Goal: Transaction & Acquisition: Obtain resource

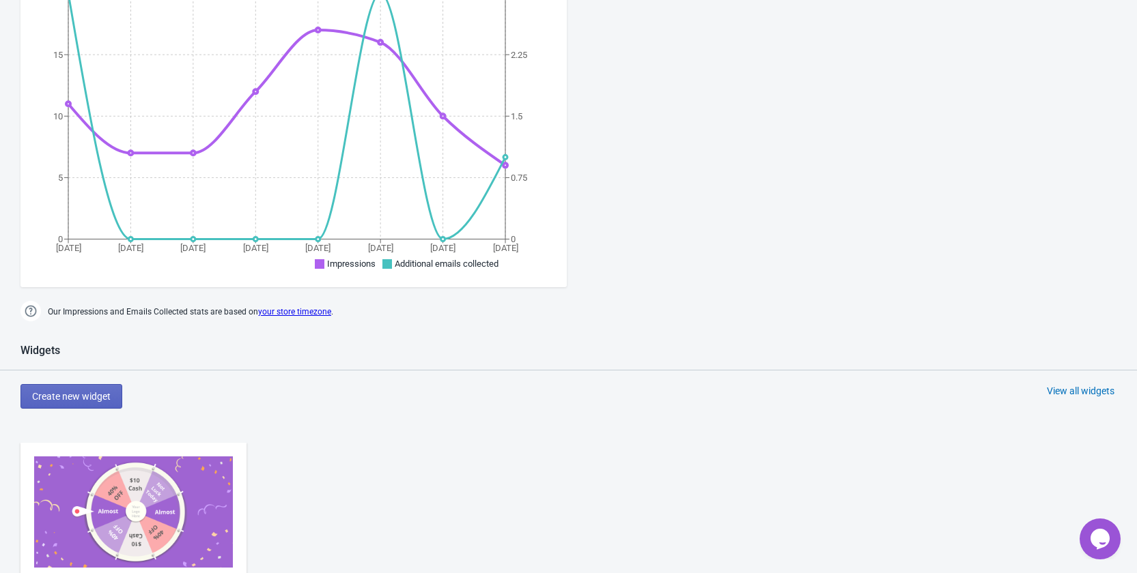
scroll to position [683, 0]
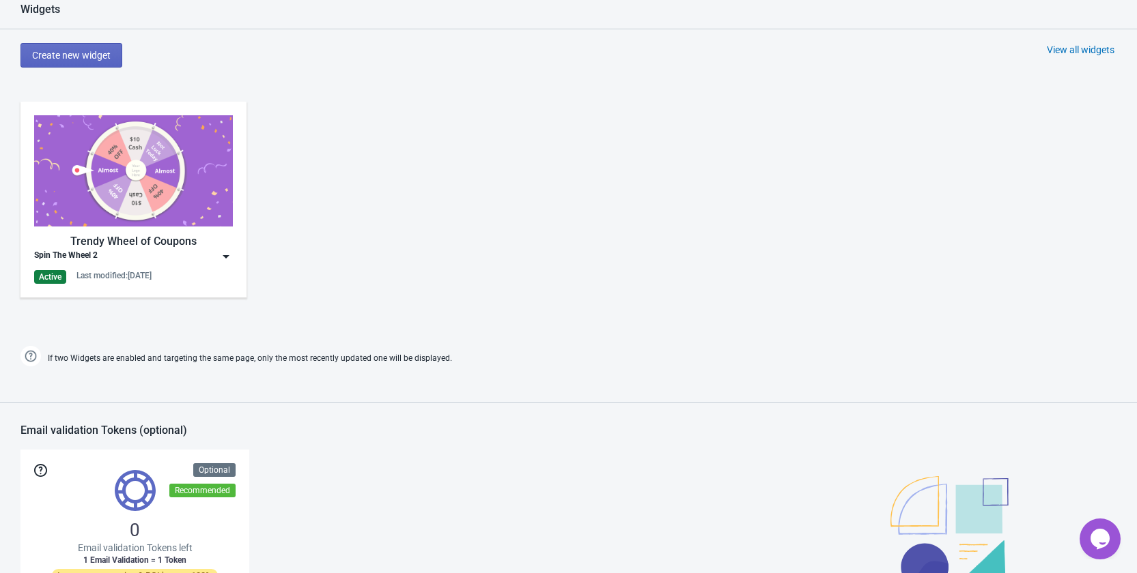
click at [232, 258] on img at bounding box center [226, 257] width 14 height 14
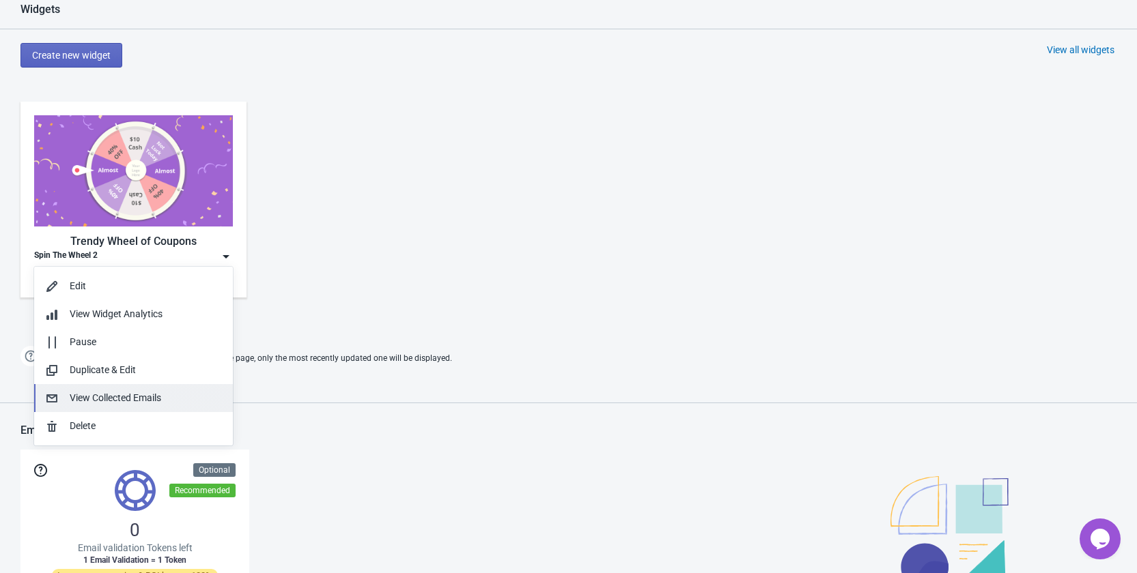
click at [158, 401] on div "View Collected Emails" at bounding box center [146, 398] width 152 height 14
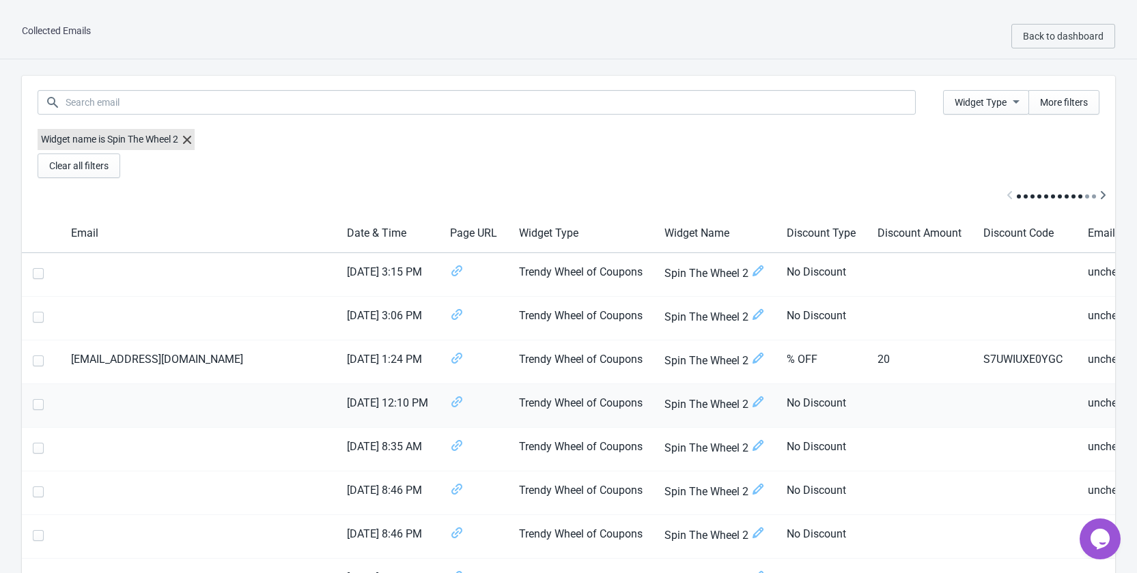
scroll to position [205, 0]
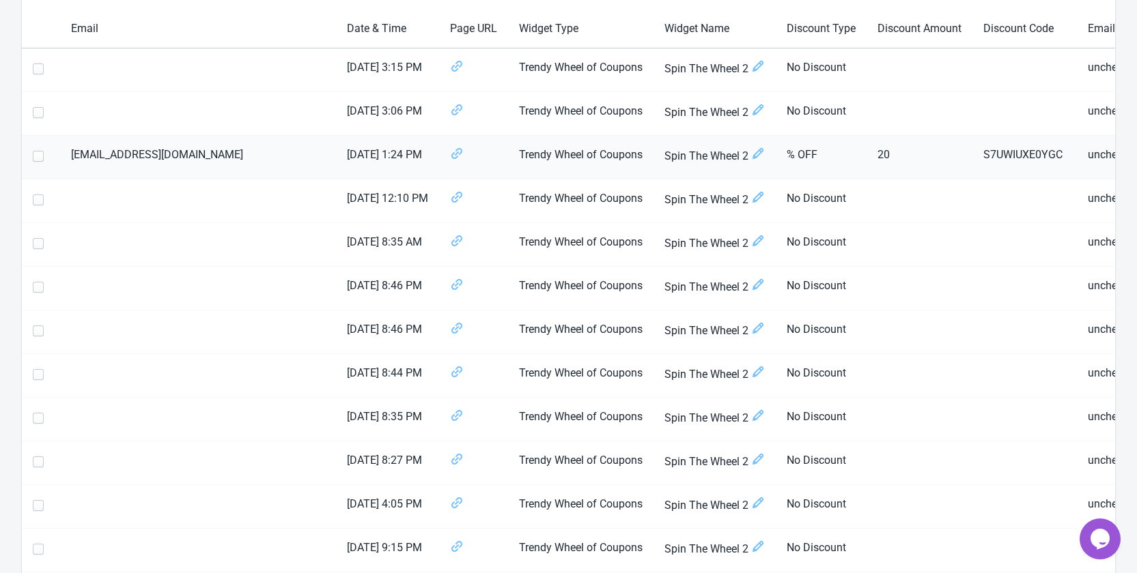
click at [40, 158] on span at bounding box center [38, 156] width 11 height 11
click at [33, 158] on input "checkbox" at bounding box center [33, 163] width 1 height 25
checkbox input "true"
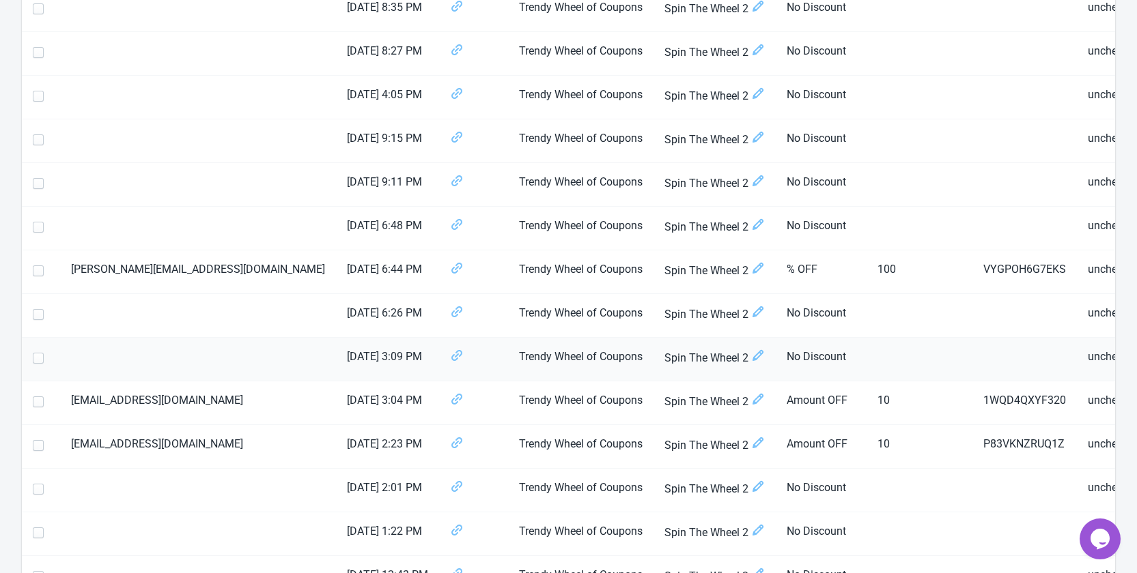
scroll to position [683, 0]
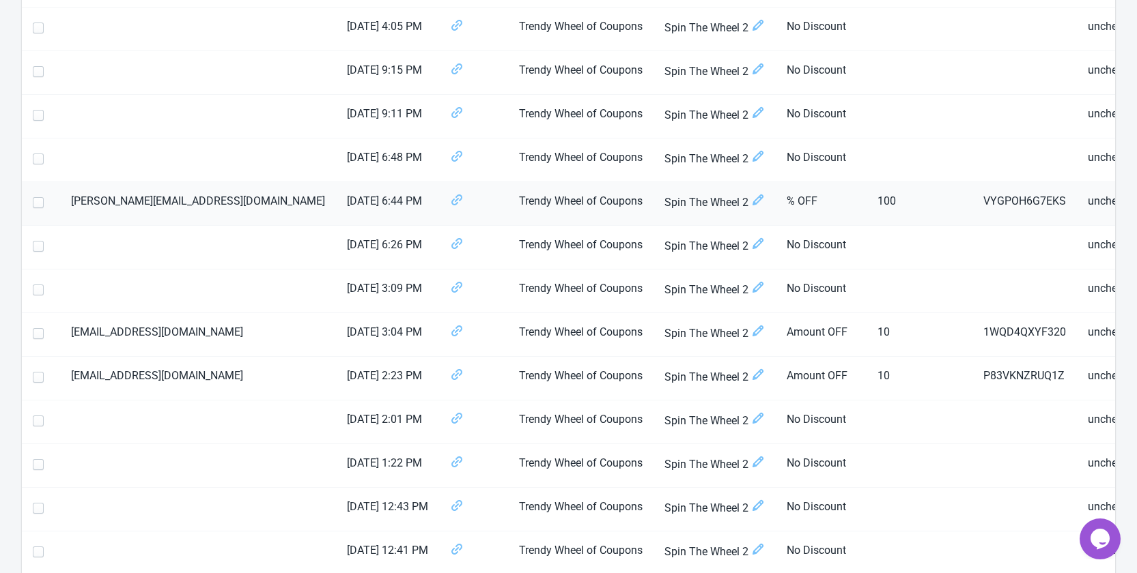
click at [40, 204] on span at bounding box center [38, 202] width 11 height 11
click at [33, 204] on input "checkbox" at bounding box center [33, 209] width 1 height 25
checkbox input "true"
click at [37, 336] on span at bounding box center [38, 333] width 11 height 11
click at [33, 336] on input "checkbox" at bounding box center [33, 340] width 1 height 25
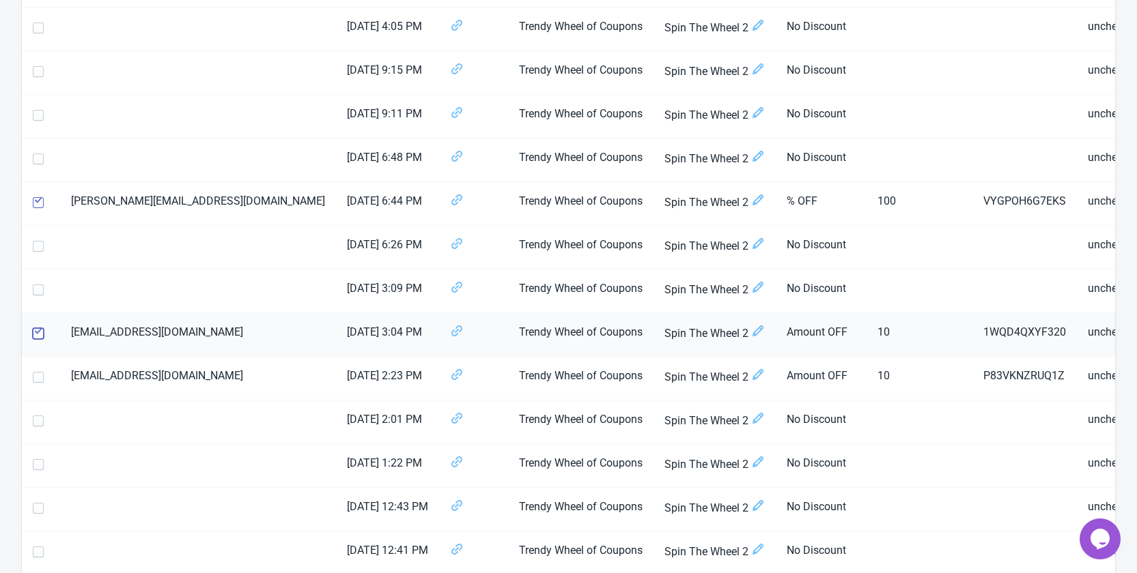
checkbox input "true"
click at [36, 377] on span at bounding box center [38, 377] width 11 height 11
click at [33, 377] on input "checkbox" at bounding box center [33, 384] width 1 height 25
checkbox input "true"
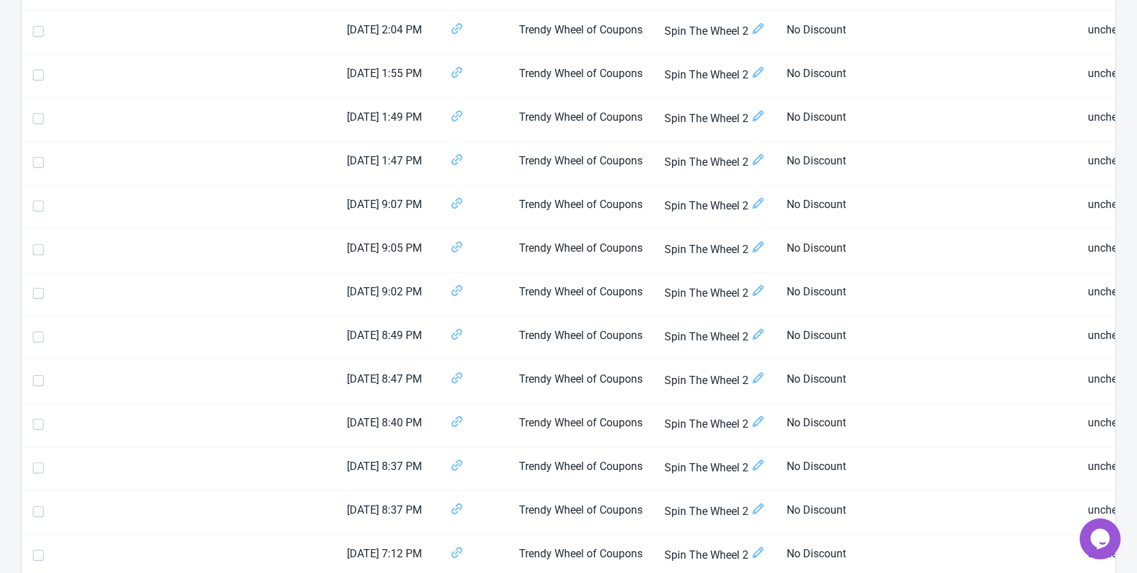
scroll to position [2019, 0]
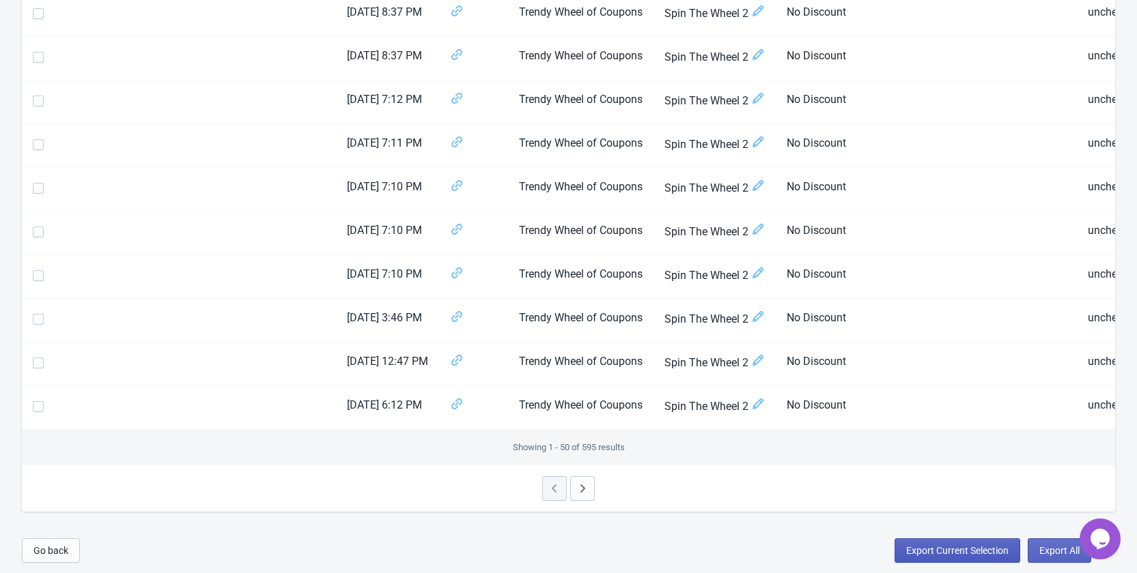
click at [970, 546] on span "Export Current Selection" at bounding box center [957, 550] width 102 height 11
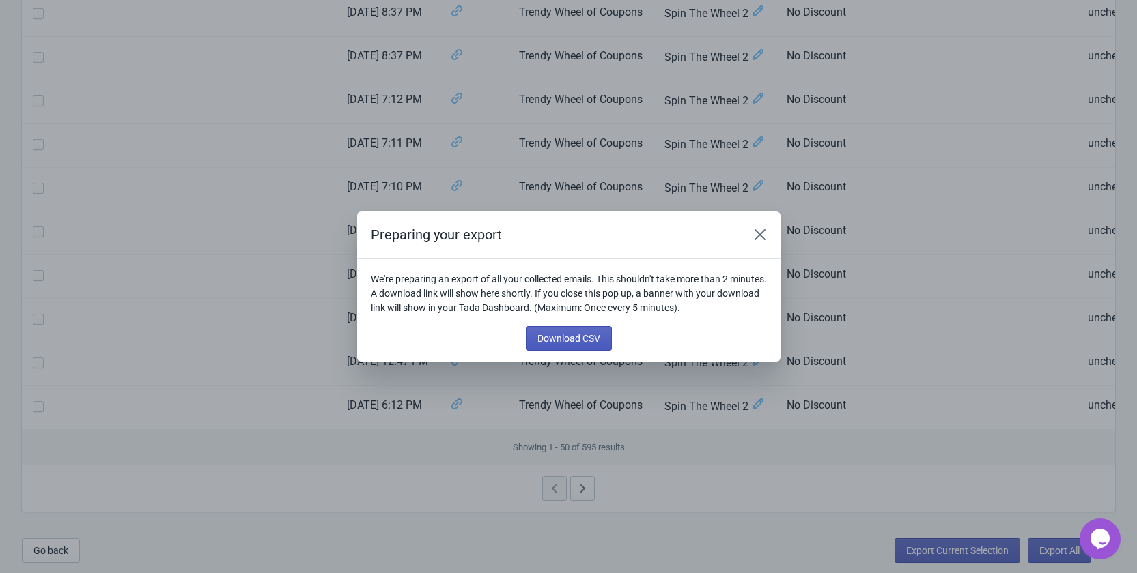
click at [565, 341] on span "Download CSV" at bounding box center [568, 338] width 63 height 11
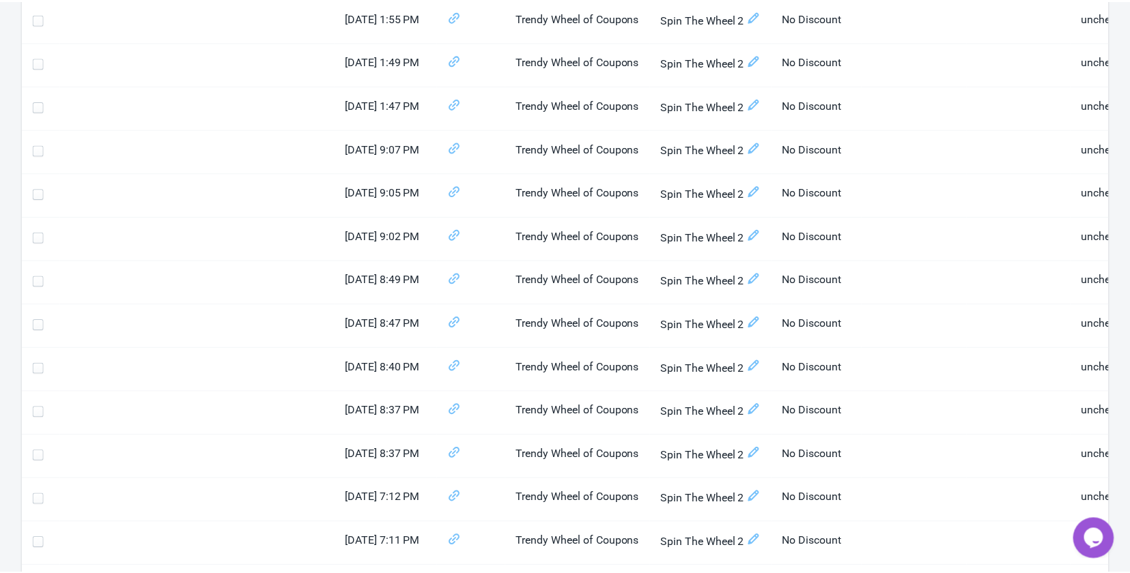
scroll to position [1473, 0]
